Goal: Information Seeking & Learning: Learn about a topic

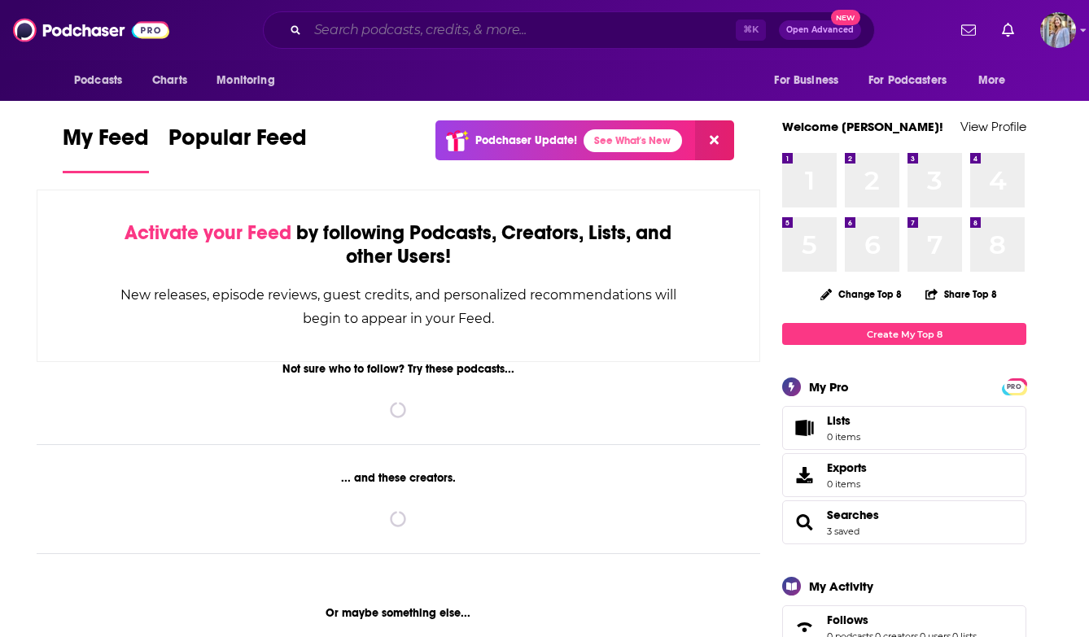
click at [356, 34] on input "Search podcasts, credits, & more..." at bounding box center [522, 30] width 428 height 26
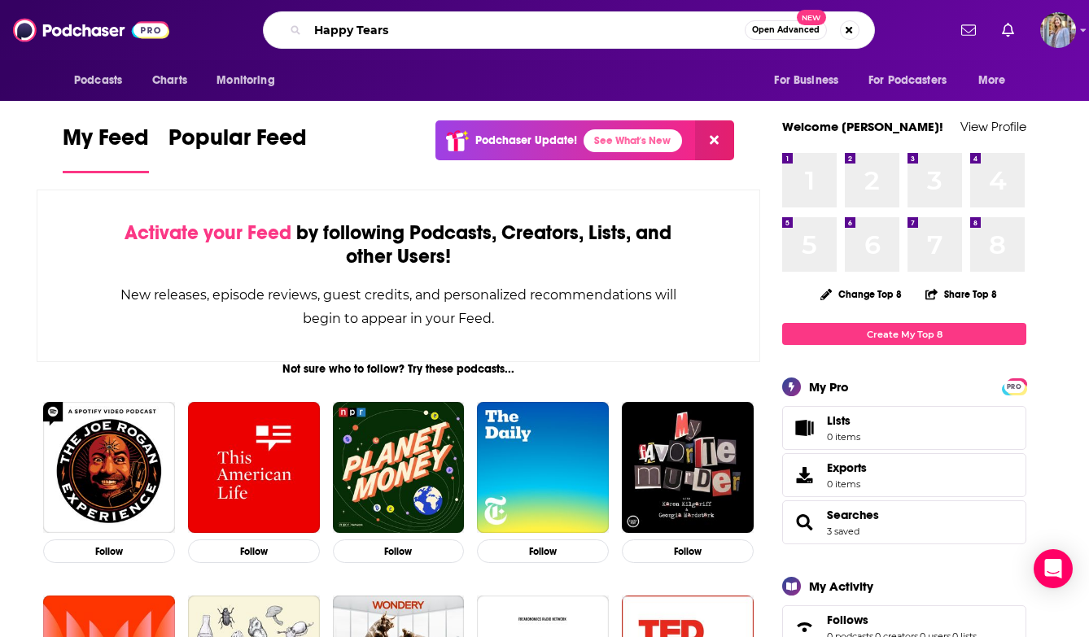
type input "Happy Tears"
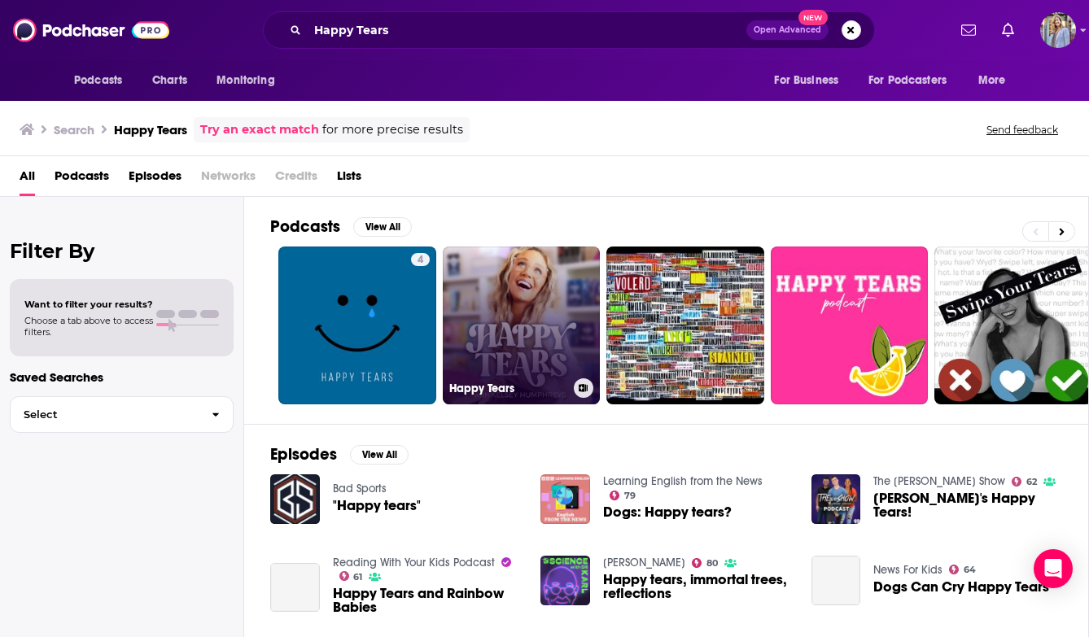
click at [538, 334] on link "Happy Tears" at bounding box center [522, 326] width 158 height 158
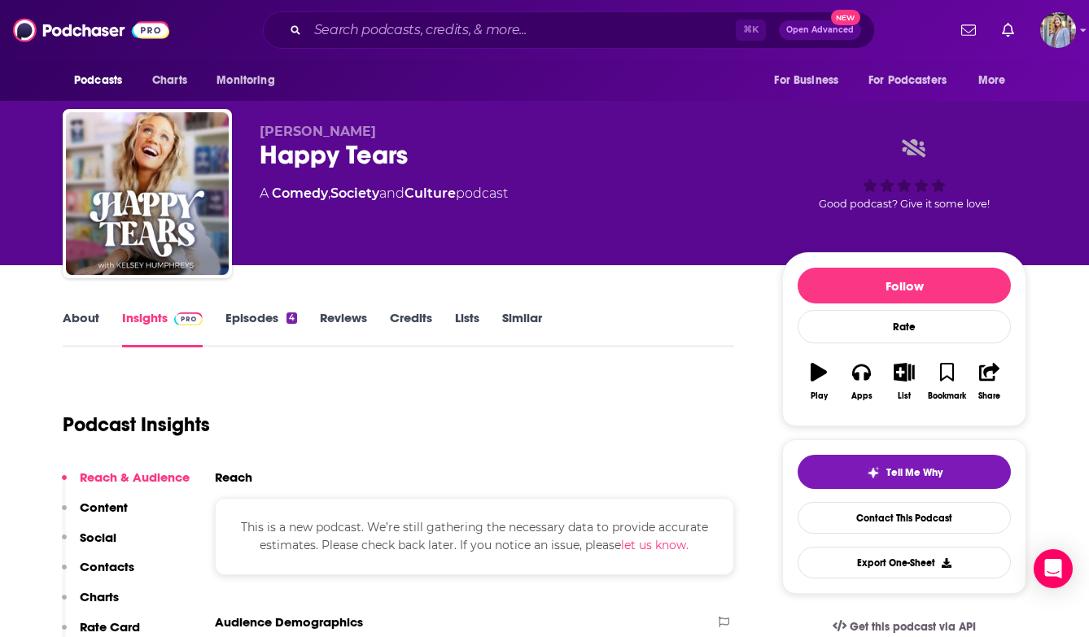
click at [257, 318] on link "Episodes 4" at bounding box center [261, 328] width 72 height 37
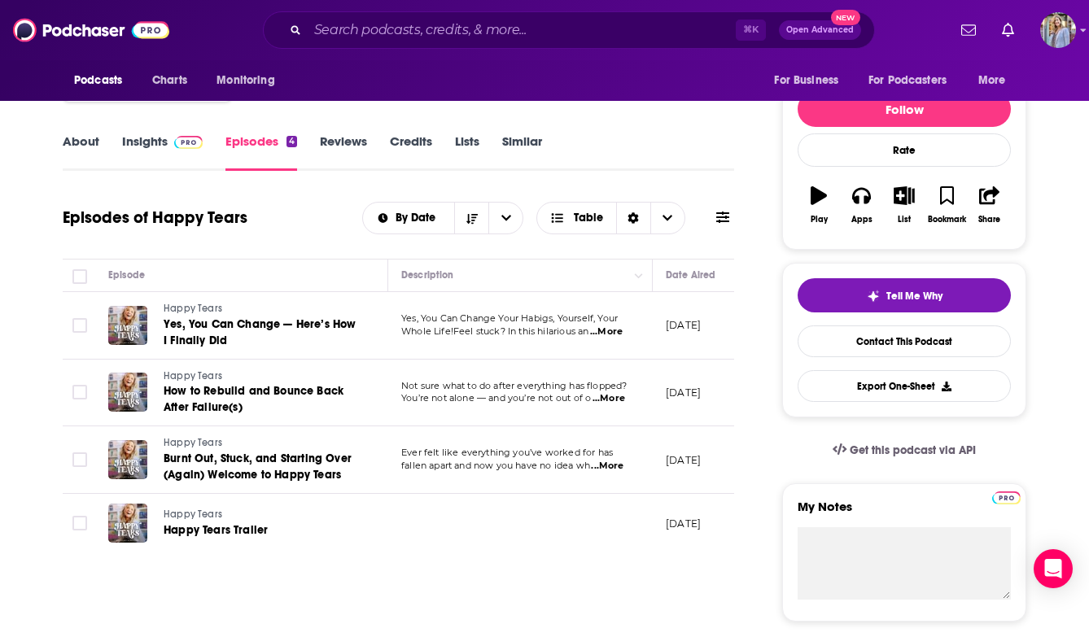
scroll to position [181, 0]
